Goal: Transaction & Acquisition: Purchase product/service

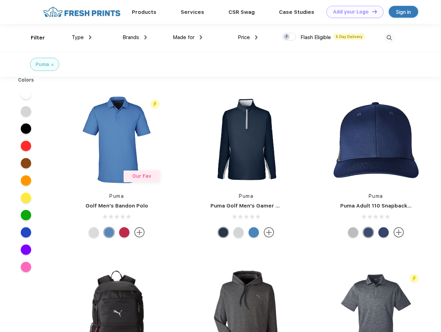
click at [353, 12] on link "Add your Logo Design Tool" at bounding box center [355, 12] width 57 height 12
click at [0, 0] on div "Design Tool" at bounding box center [0, 0] width 0 height 0
click at [372, 11] on link "Add your Logo Design Tool" at bounding box center [355, 12] width 57 height 12
click at [33, 38] on div "Filter" at bounding box center [38, 38] width 14 height 8
click at [82, 37] on span "Type" at bounding box center [78, 37] width 12 height 6
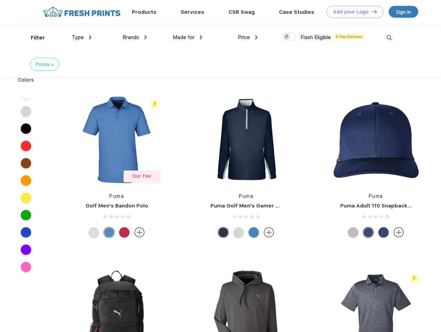
click at [135, 37] on span "Brands" at bounding box center [131, 37] width 17 height 6
click at [188, 37] on span "Made for" at bounding box center [184, 37] width 22 height 6
click at [248, 37] on span "Price" at bounding box center [244, 37] width 12 height 6
click at [290, 37] on div at bounding box center [290, 37] width 14 height 8
click at [287, 37] on input "checkbox" at bounding box center [285, 35] width 5 height 5
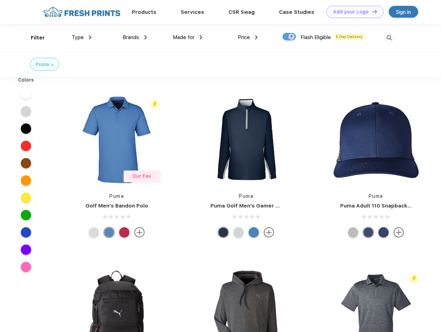
click at [389, 38] on img at bounding box center [389, 37] width 11 height 11
